Goal: Information Seeking & Learning: Stay updated

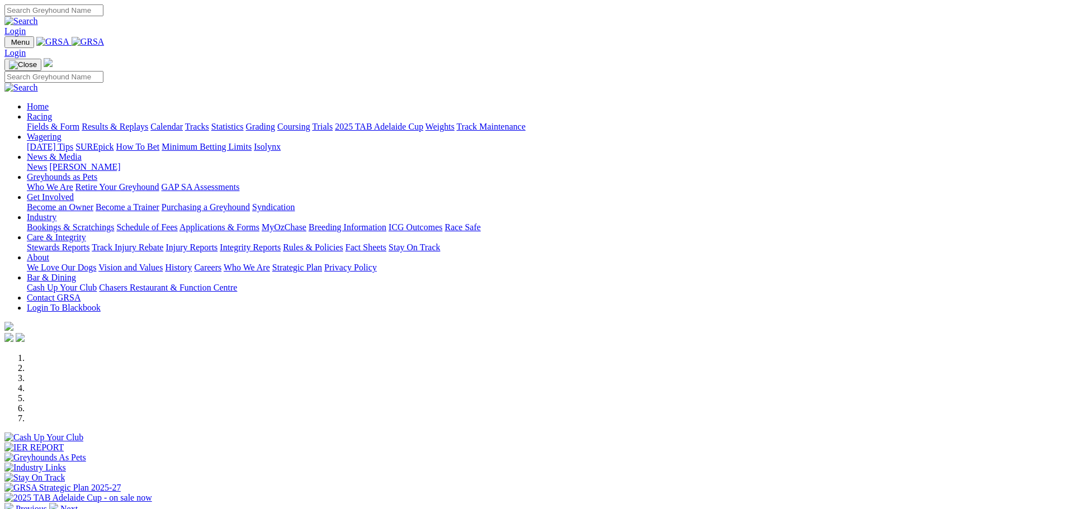
click at [82, 152] on link "News & Media" at bounding box center [54, 157] width 55 height 10
click at [47, 162] on link "News" at bounding box center [37, 167] width 20 height 10
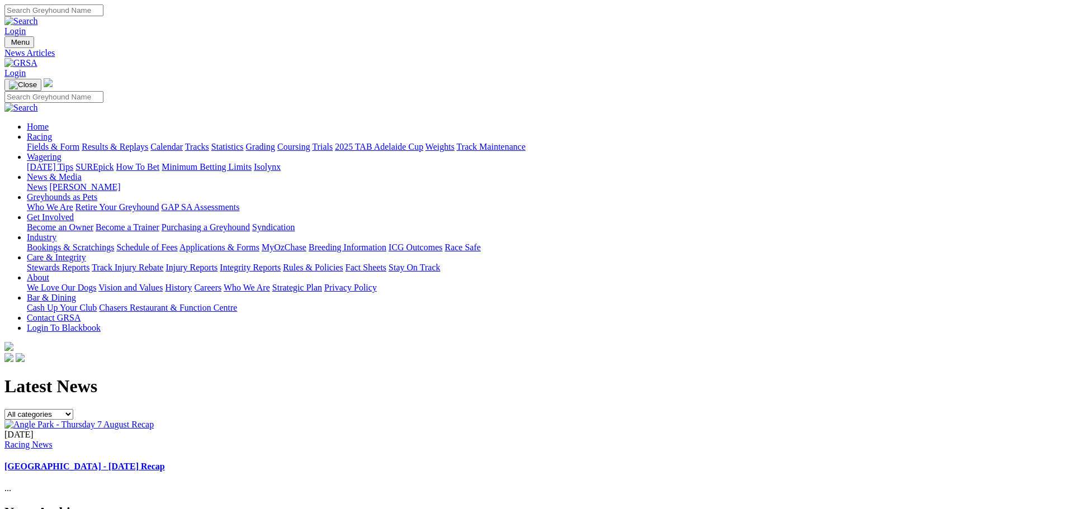
click at [47, 182] on link "News" at bounding box center [37, 187] width 20 height 10
click at [120, 182] on link "[PERSON_NAME]" at bounding box center [84, 187] width 71 height 10
